Goal: Transaction & Acquisition: Book appointment/travel/reservation

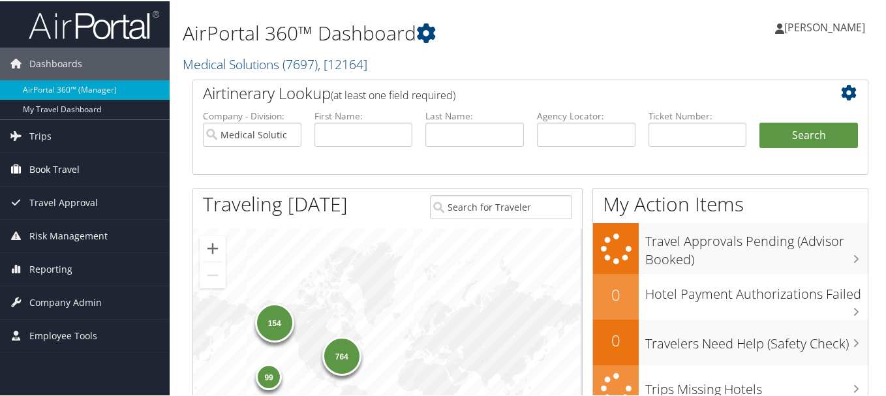
click at [72, 168] on span "Book Travel" at bounding box center [54, 168] width 50 height 33
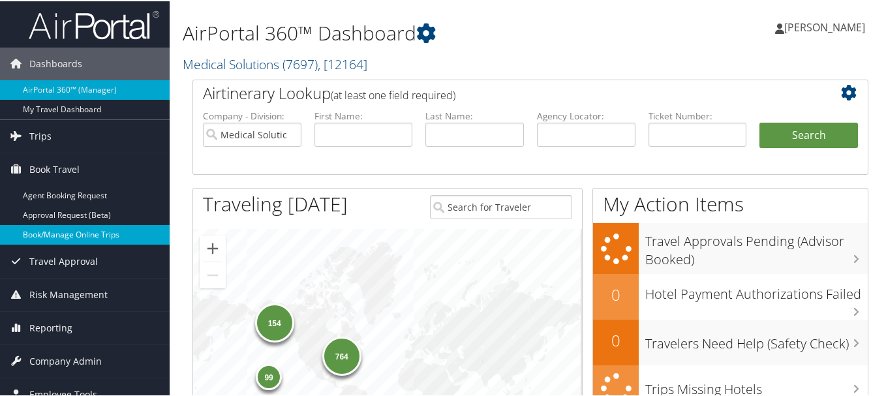
click at [87, 240] on link "Book/Manage Online Trips" at bounding box center [85, 234] width 170 height 20
